Goal: Book appointment/travel/reservation

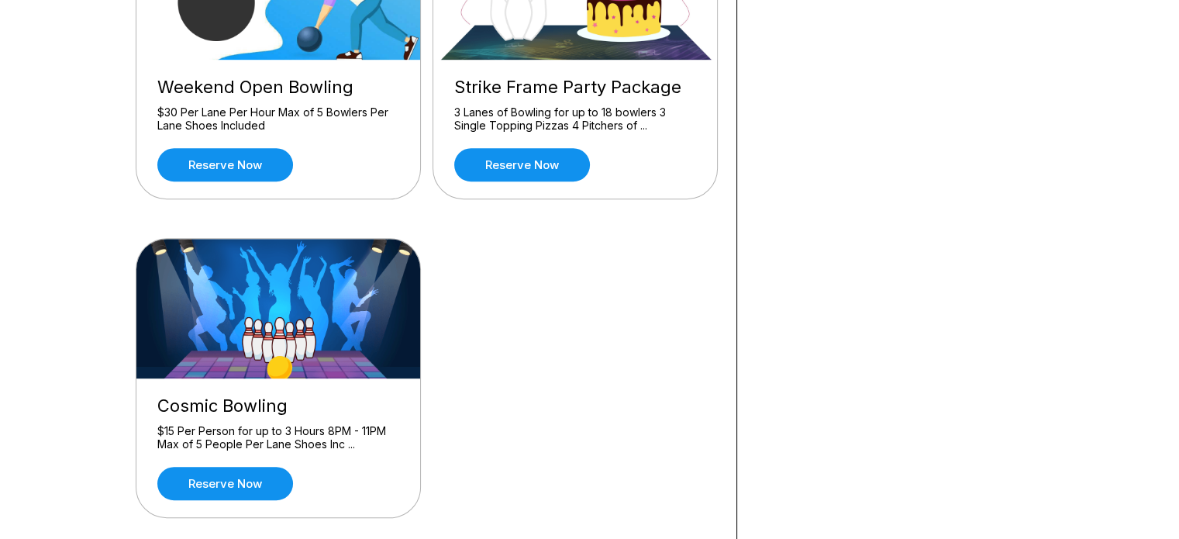
scroll to position [886, 0]
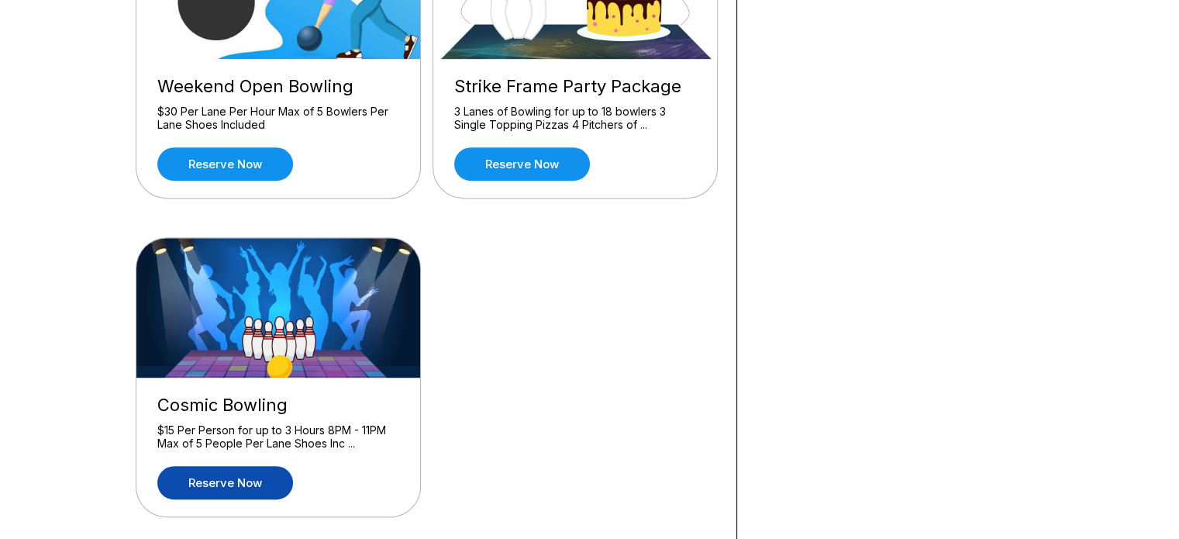
click at [222, 478] on link "Reserve now" at bounding box center [225, 482] width 136 height 33
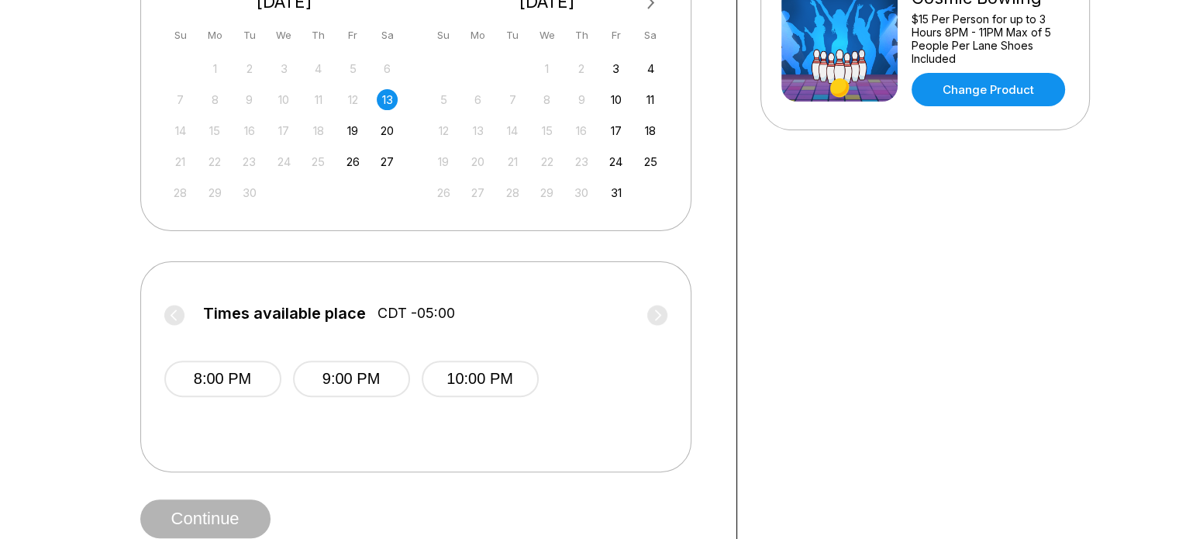
scroll to position [395, 0]
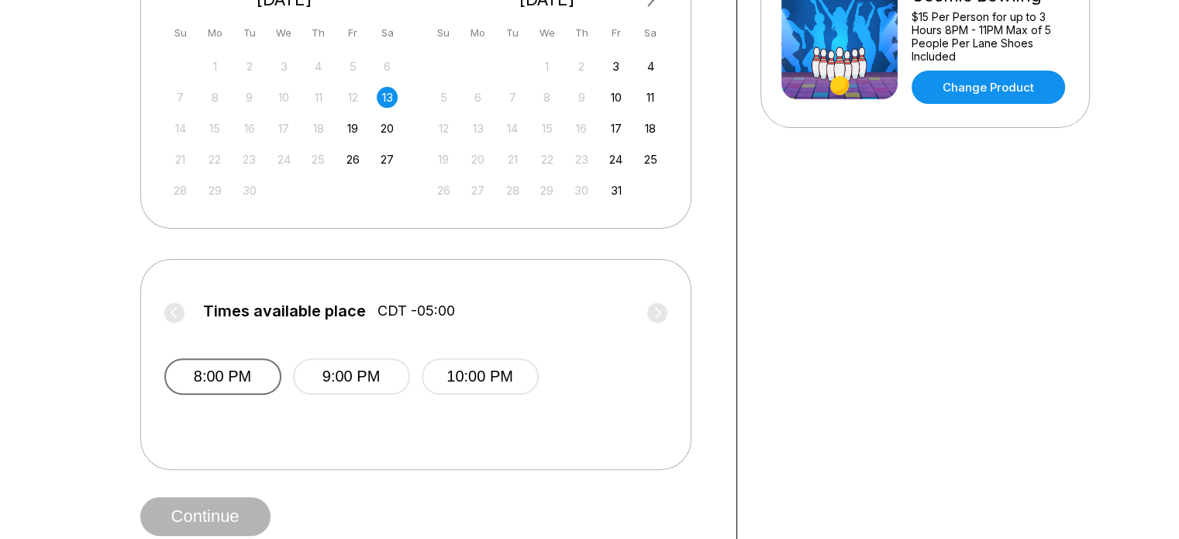
click at [217, 371] on button "8:00 PM" at bounding box center [222, 376] width 117 height 36
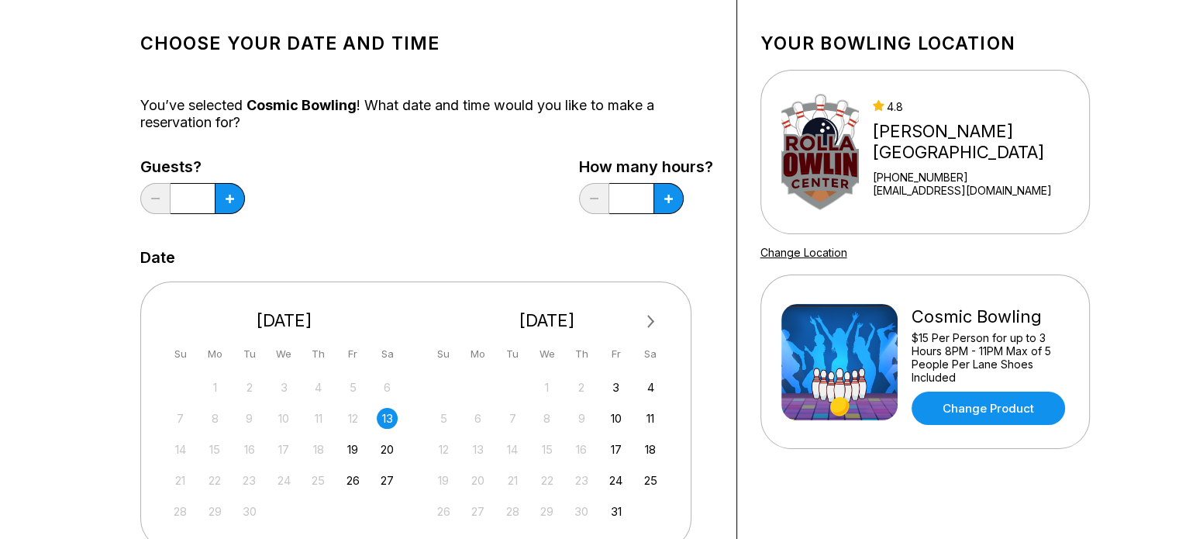
scroll to position [74, 0]
click at [219, 198] on button at bounding box center [230, 199] width 30 height 31
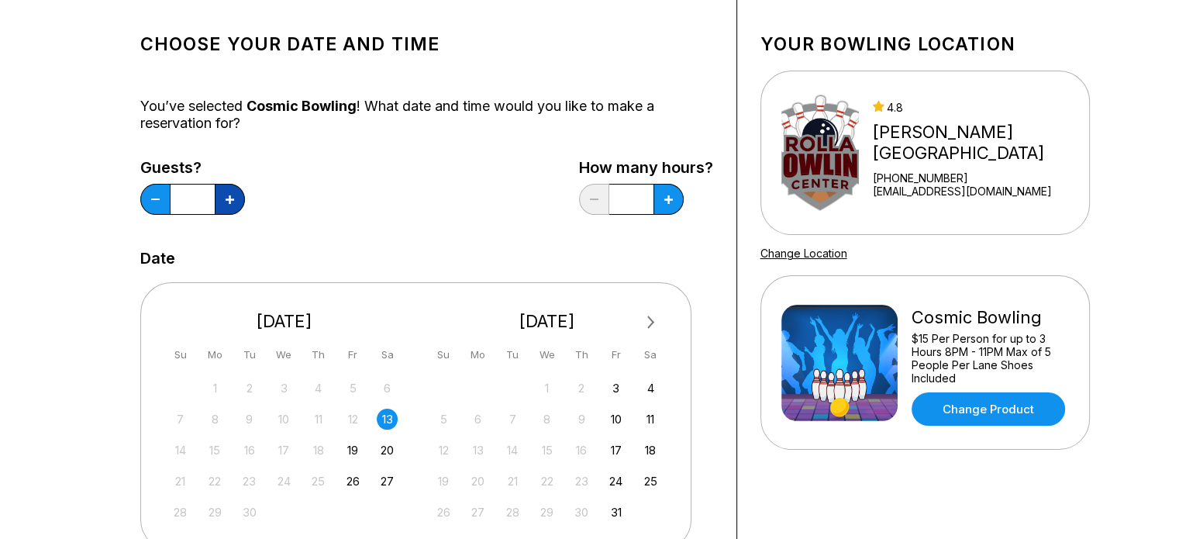
click at [219, 198] on button at bounding box center [230, 199] width 30 height 31
type input "*"
click at [667, 210] on button at bounding box center [669, 199] width 30 height 31
type input "*"
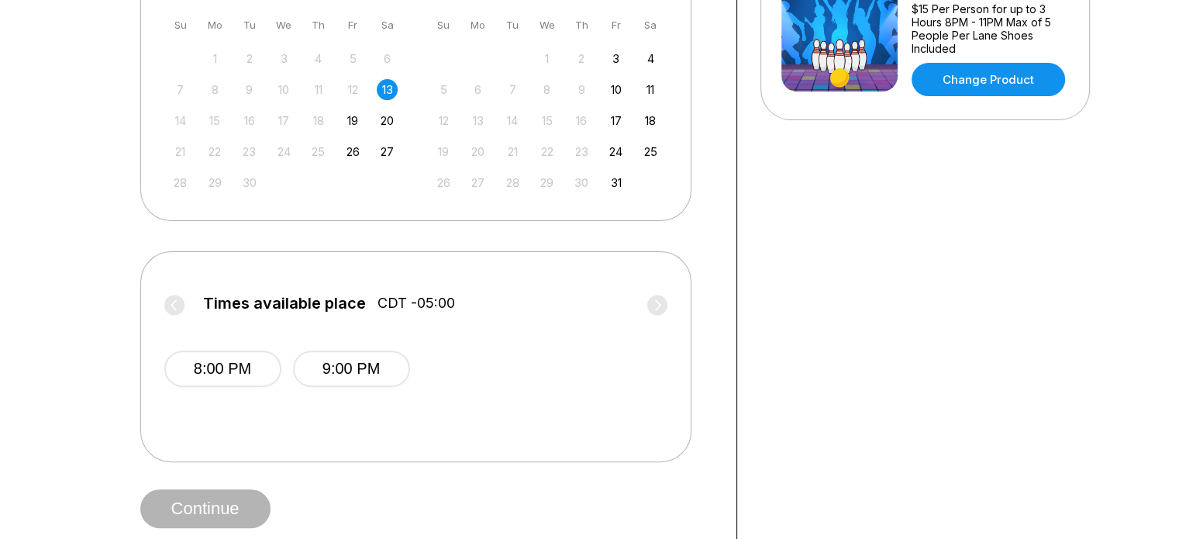
scroll to position [474, 0]
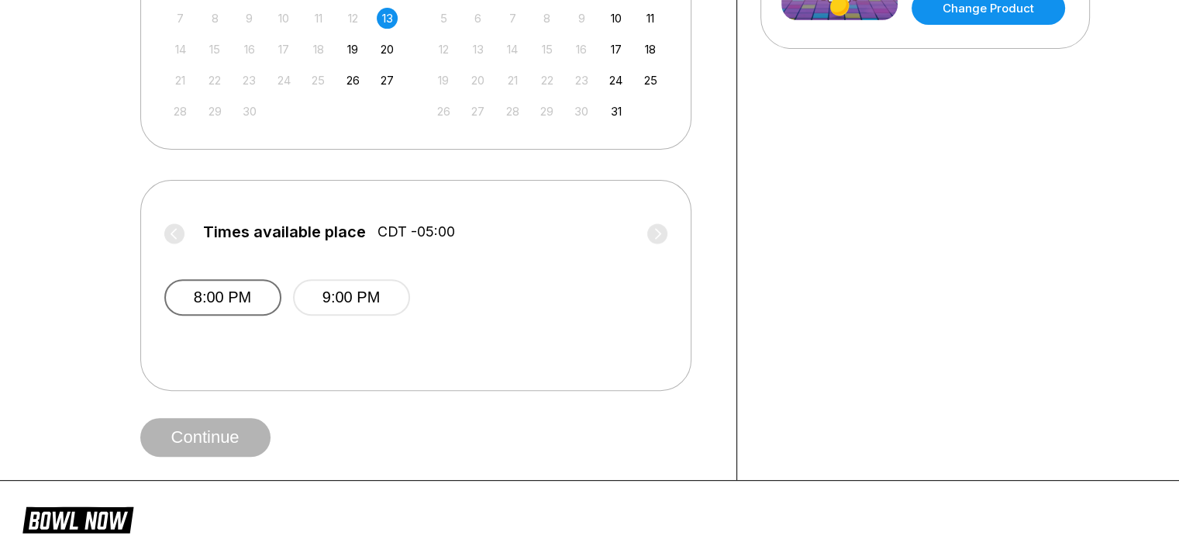
click at [236, 297] on button "8:00 PM" at bounding box center [222, 297] width 117 height 36
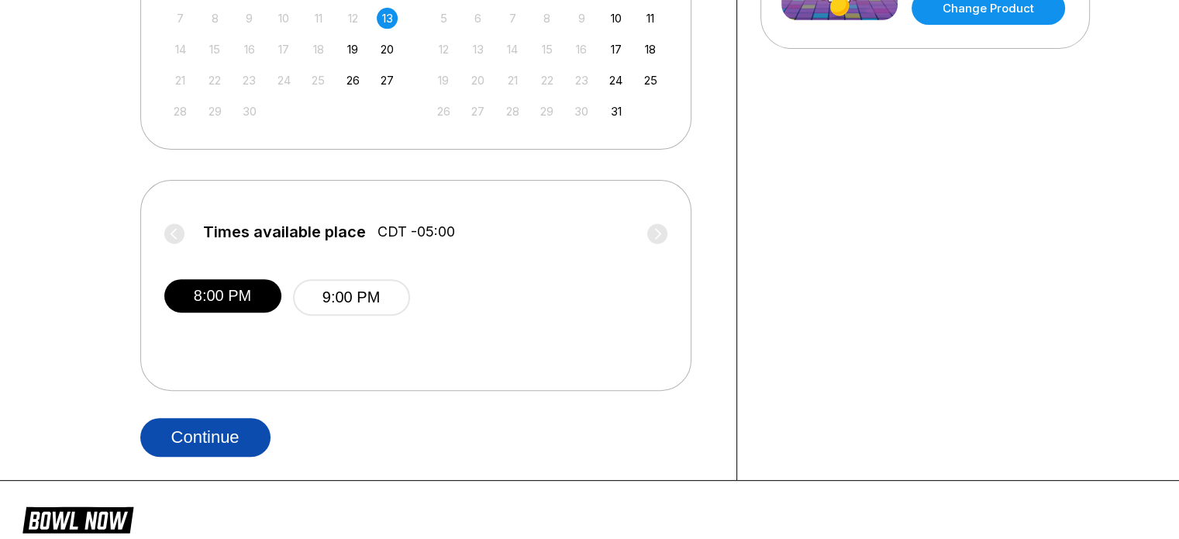
click at [229, 435] on button "Continue" at bounding box center [205, 437] width 130 height 39
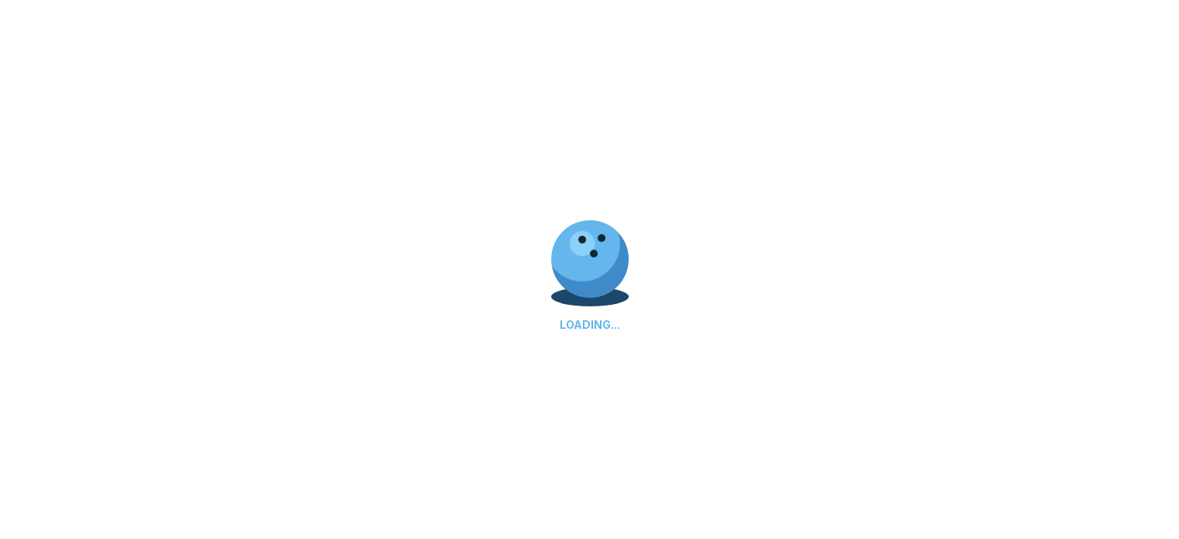
select select "**"
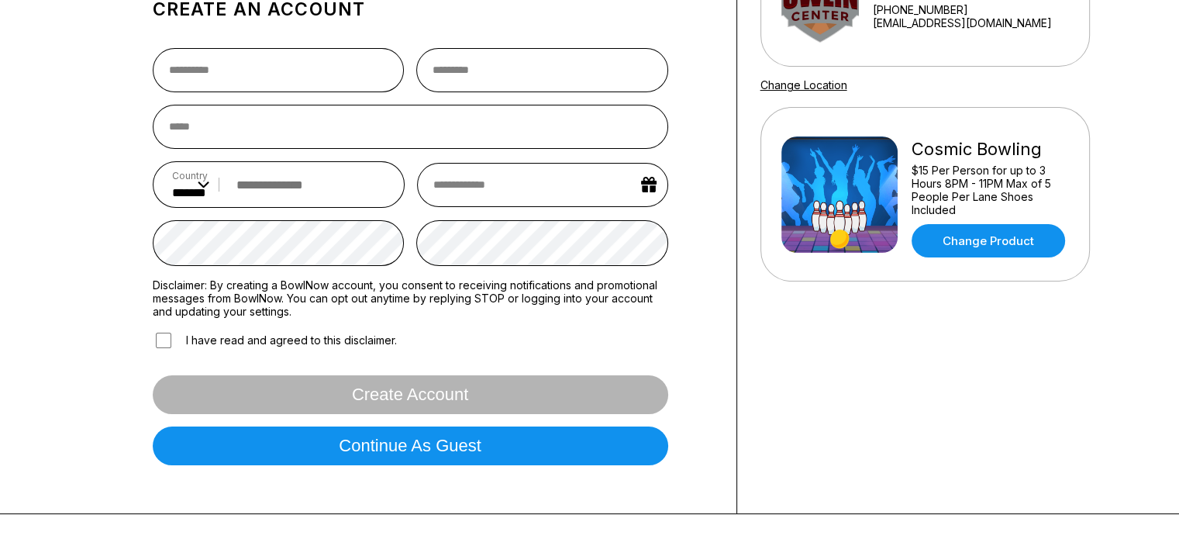
scroll to position [244, 0]
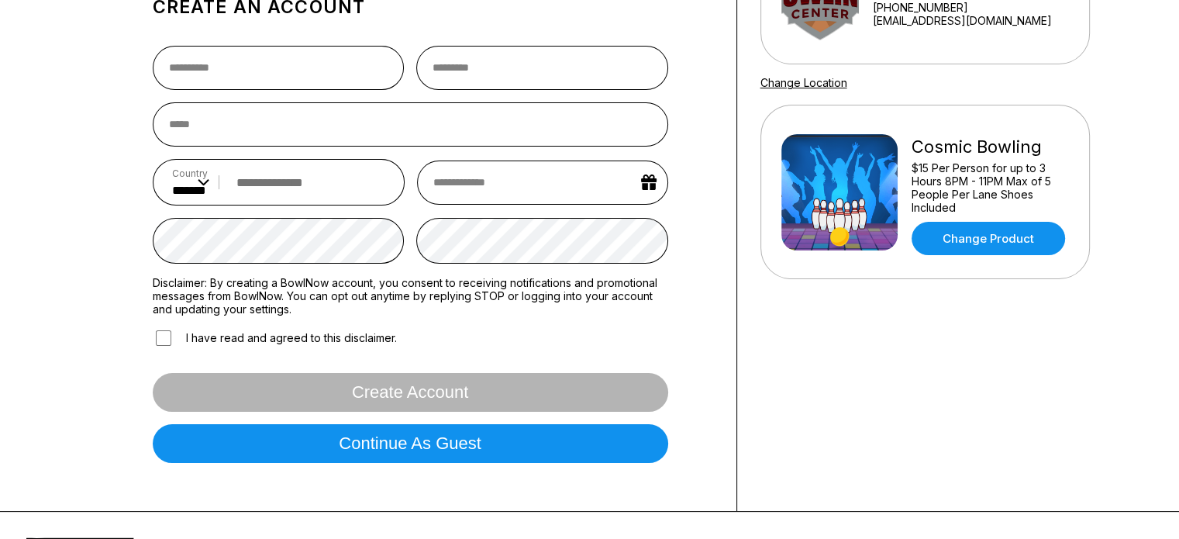
click at [174, 340] on label "I have read and agreed to this disclaimer." at bounding box center [275, 338] width 244 height 20
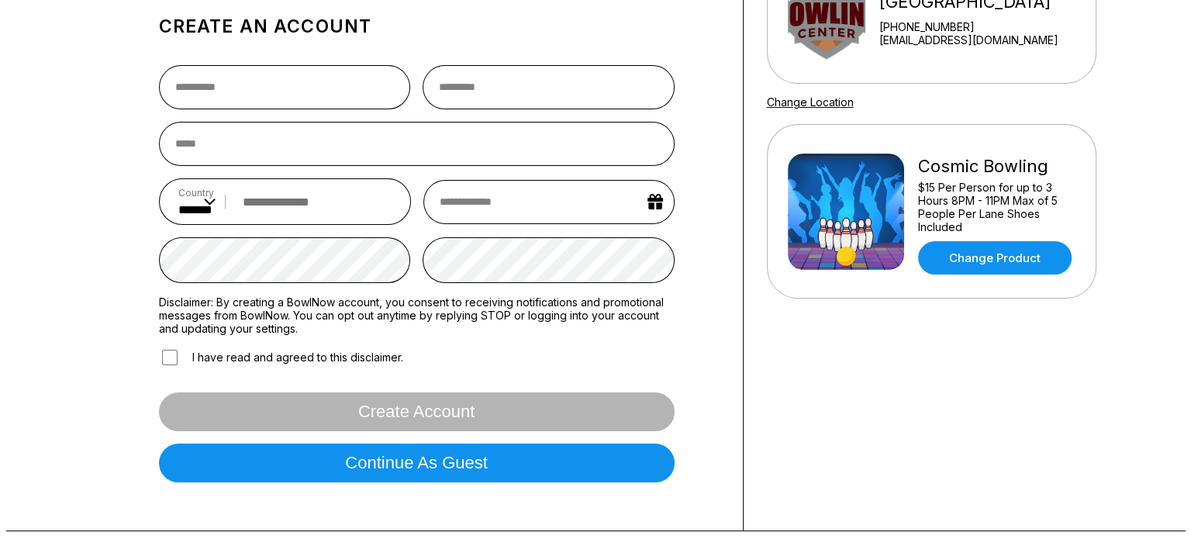
scroll to position [226, 0]
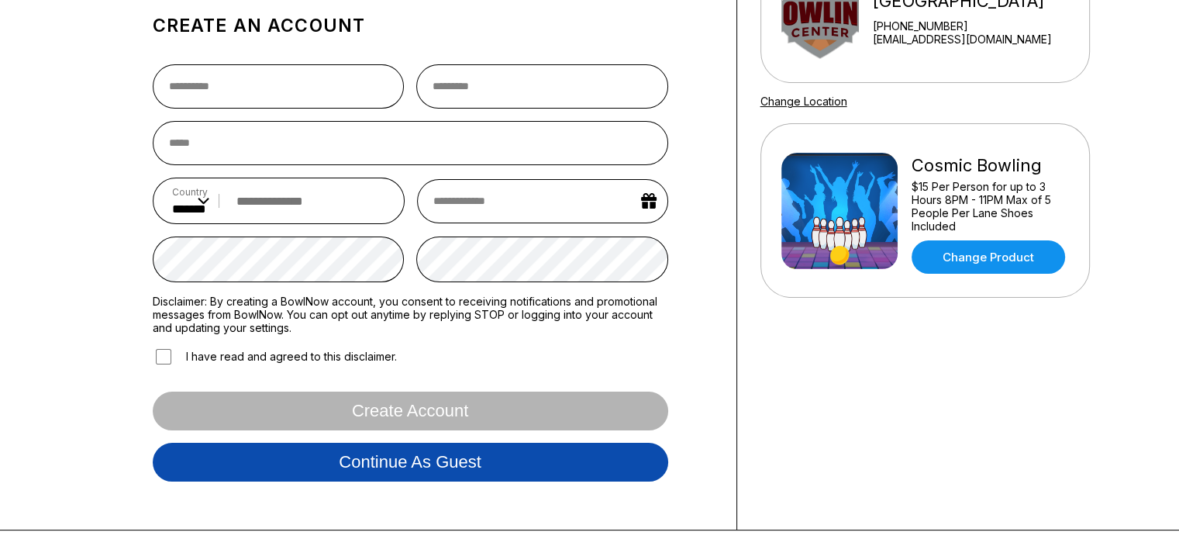
click at [418, 464] on button "Continue as guest" at bounding box center [411, 462] width 516 height 39
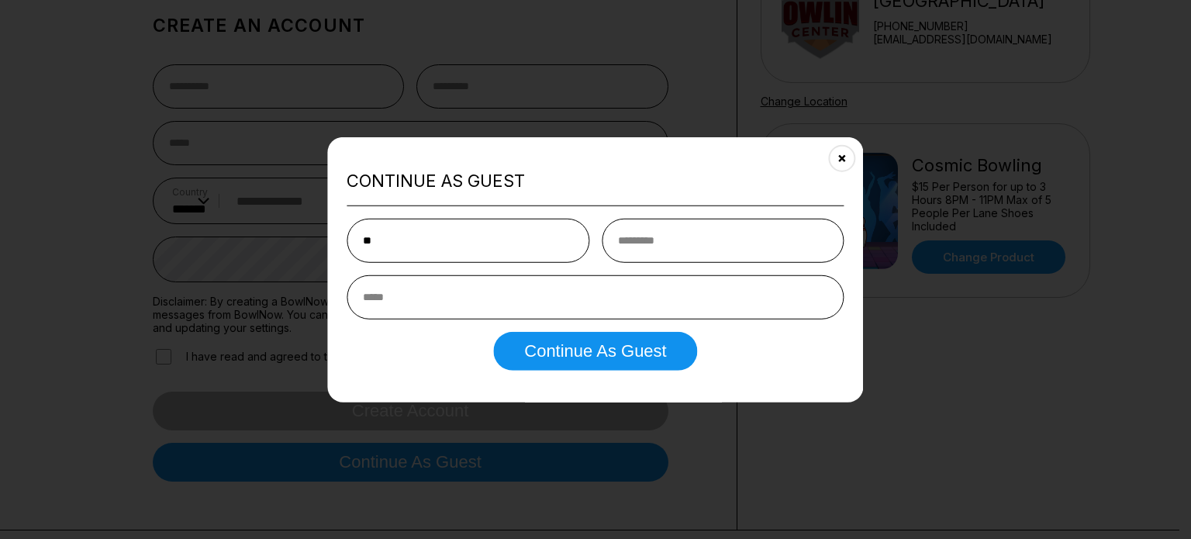
type input "*"
type input "****"
type input "*"
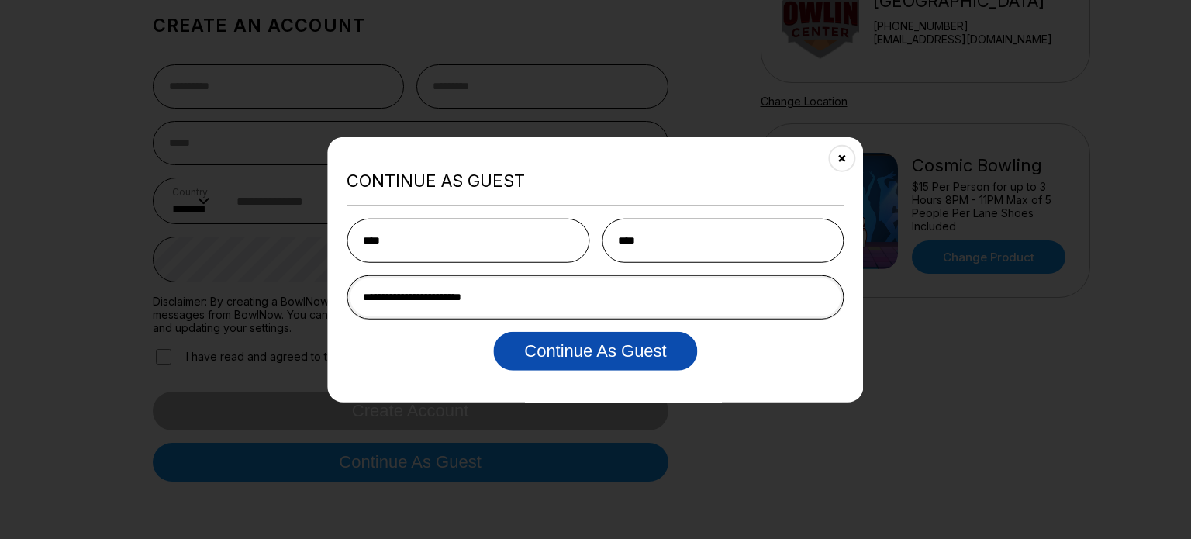
type input "**********"
click at [632, 340] on button "Continue as Guest" at bounding box center [595, 351] width 204 height 39
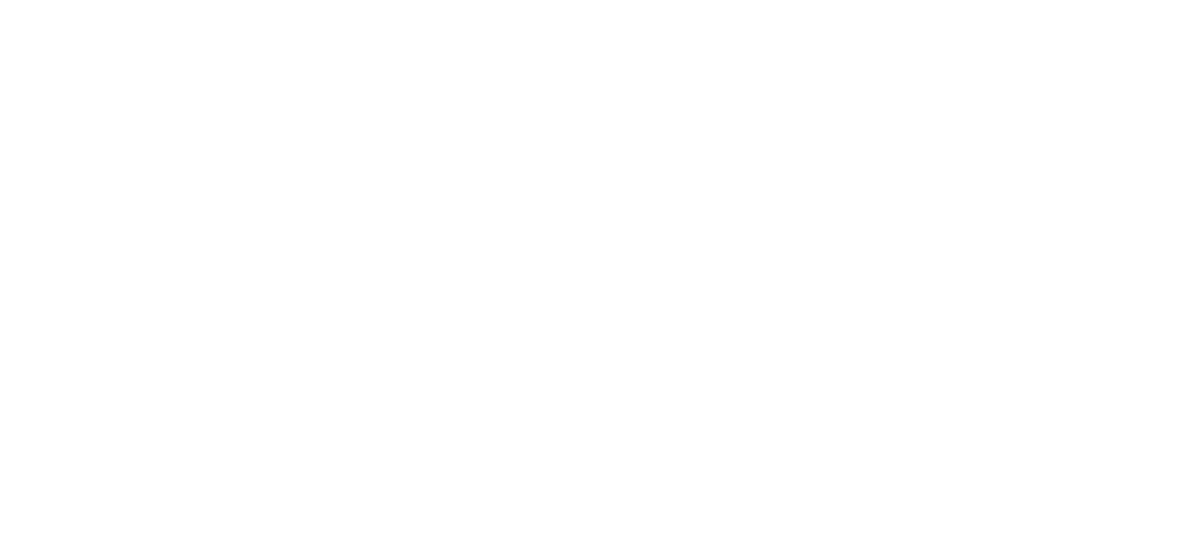
scroll to position [0, 0]
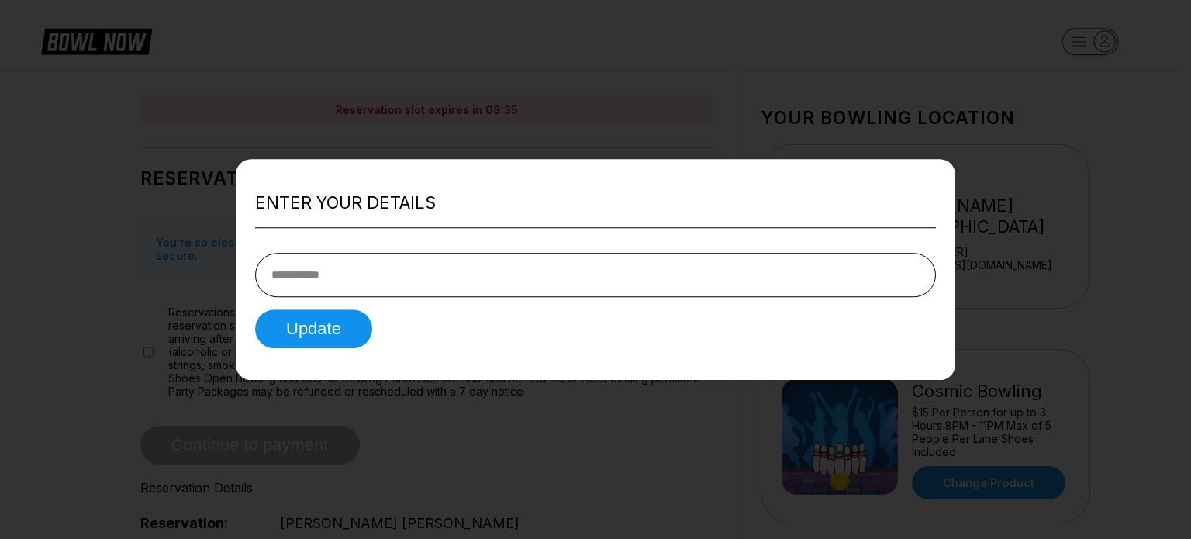
click at [632, 340] on div "Update" at bounding box center [595, 328] width 681 height 39
click at [598, 271] on input "tel" at bounding box center [595, 275] width 681 height 44
type input "**********"
click at [340, 325] on button "Update" at bounding box center [313, 328] width 117 height 39
